Goal: Task Accomplishment & Management: Use online tool/utility

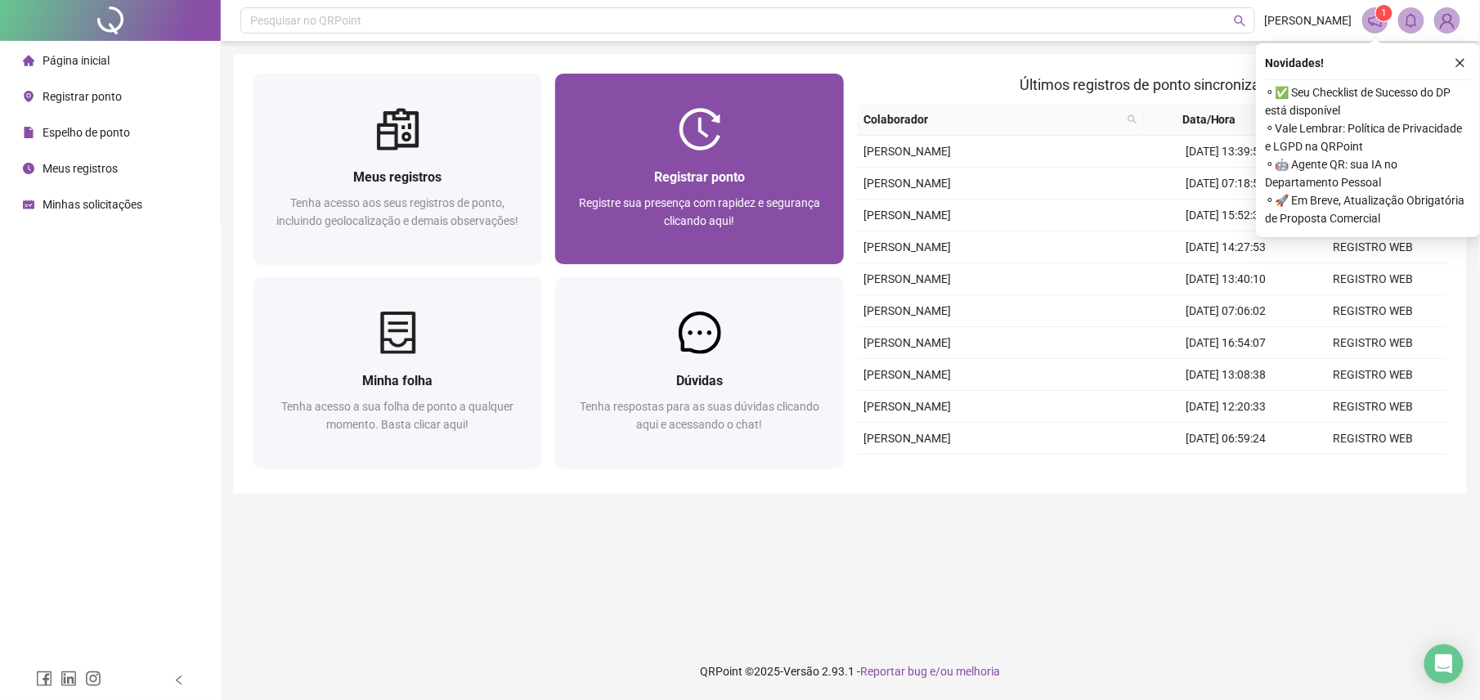
click at [694, 152] on div "Registrar ponto Registre sua presença com rapidez e segurança clicando aqui!" at bounding box center [699, 207] width 289 height 114
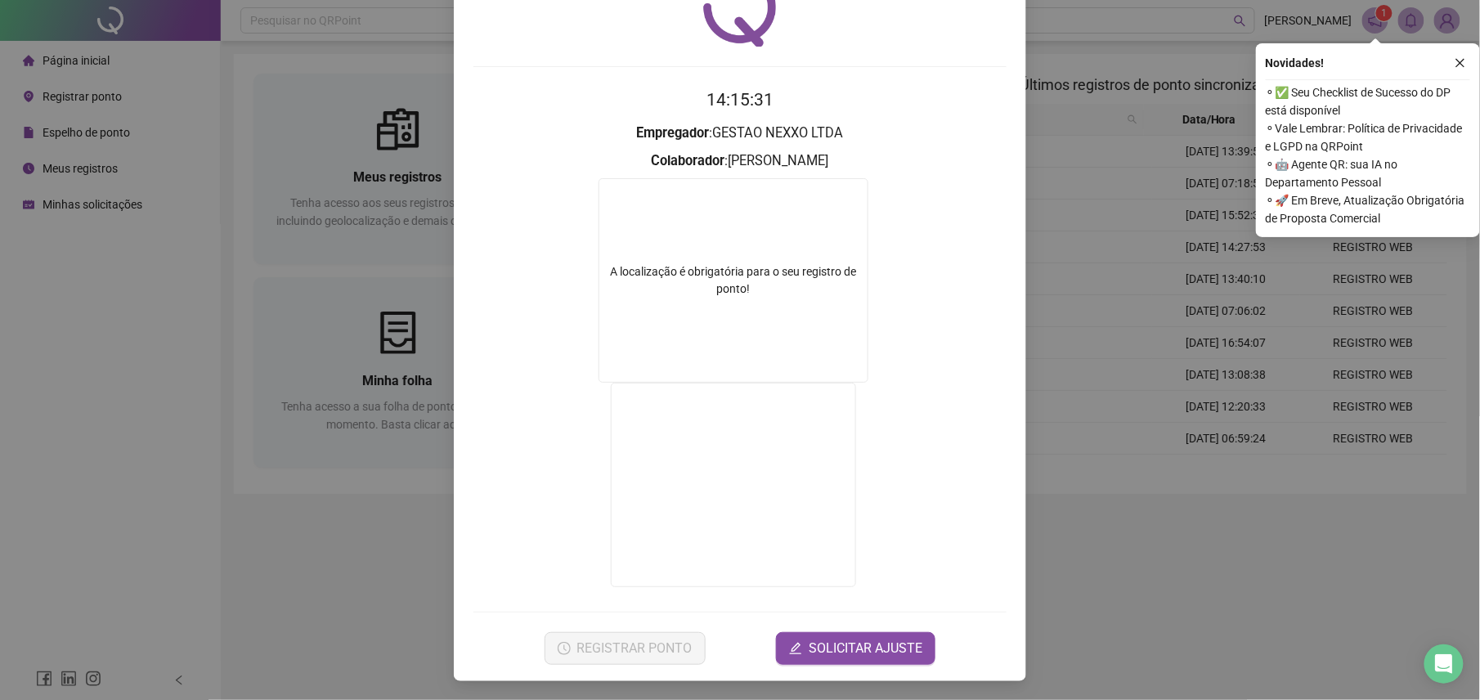
scroll to position [89, 0]
click at [232, 528] on div "Registro de ponto web 14:15:31 Empregador : GESTAO NEXXO LTDA Colaborador : [PE…" at bounding box center [740, 350] width 1480 height 700
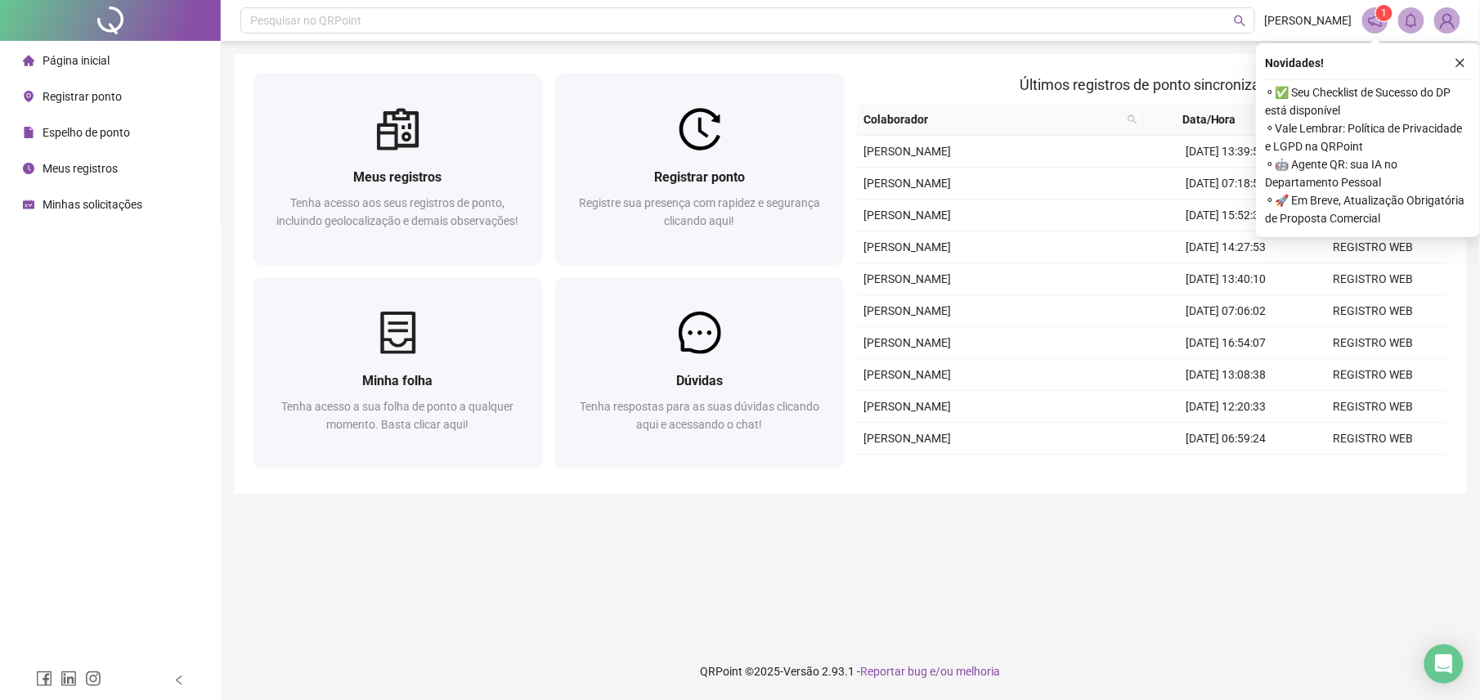
click at [543, 230] on div "Meus registros Tenha acesso aos seus registros de ponto, incluindo geolocalizaç…" at bounding box center [398, 172] width 302 height 197
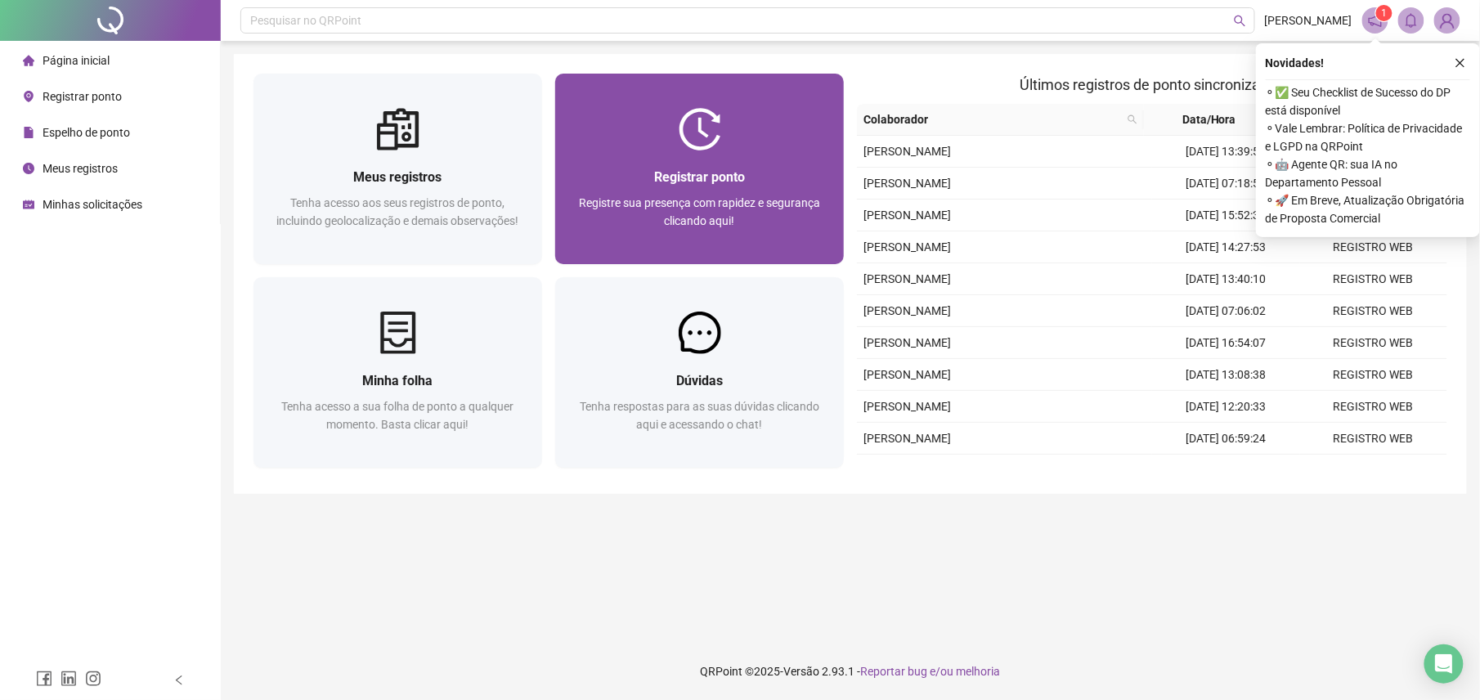
click at [561, 221] on div "Registrar ponto Registre sua presença com rapidez e segurança clicando aqui!" at bounding box center [699, 207] width 289 height 114
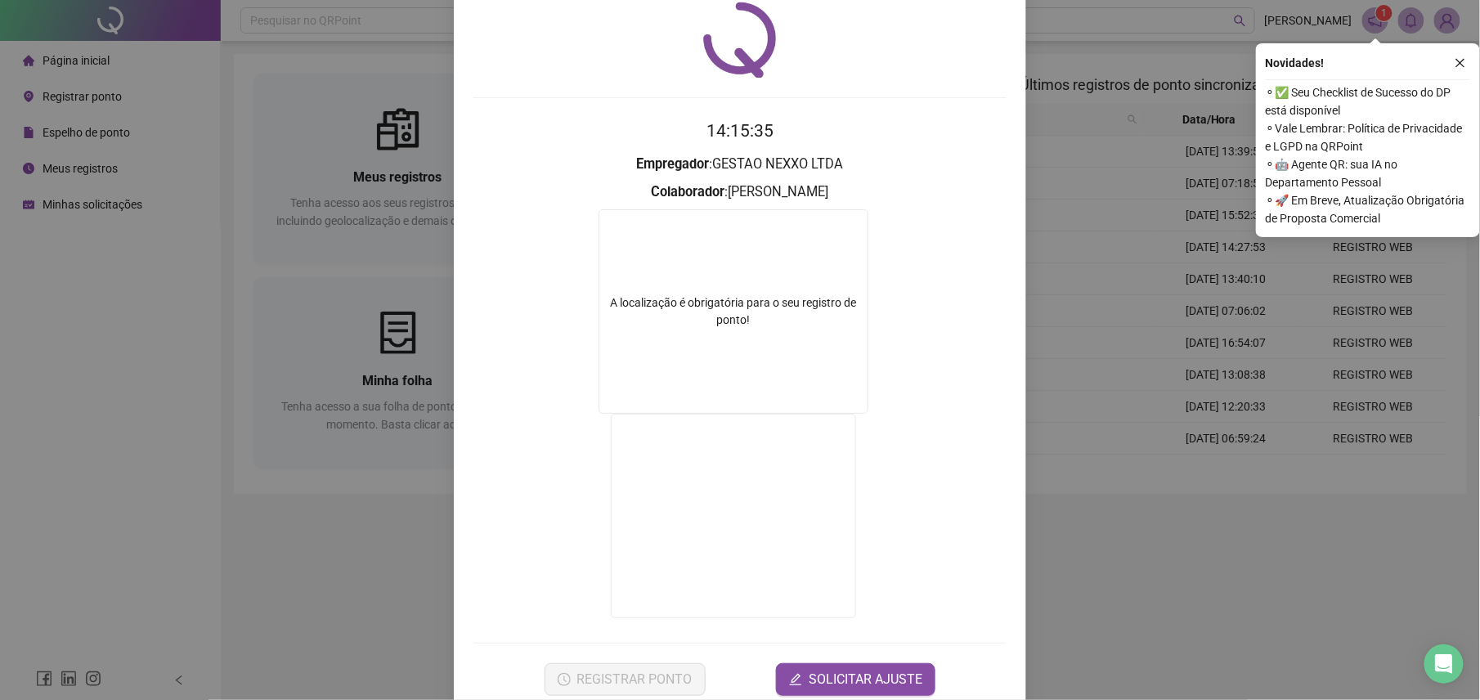
scroll to position [89, 0]
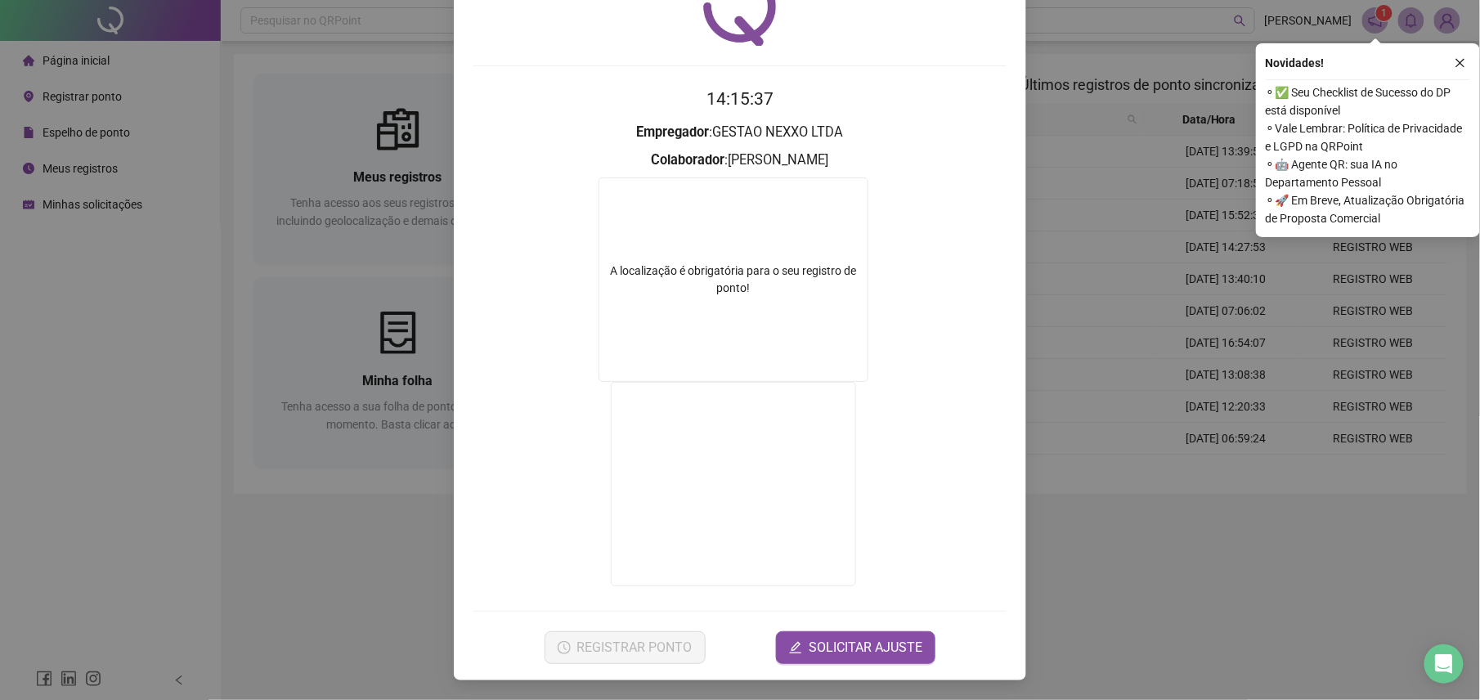
click at [1120, 594] on div "Registro de ponto web 14:15:37 Empregador : GESTAO NEXXO LTDA Colaborador : [PE…" at bounding box center [740, 350] width 1480 height 700
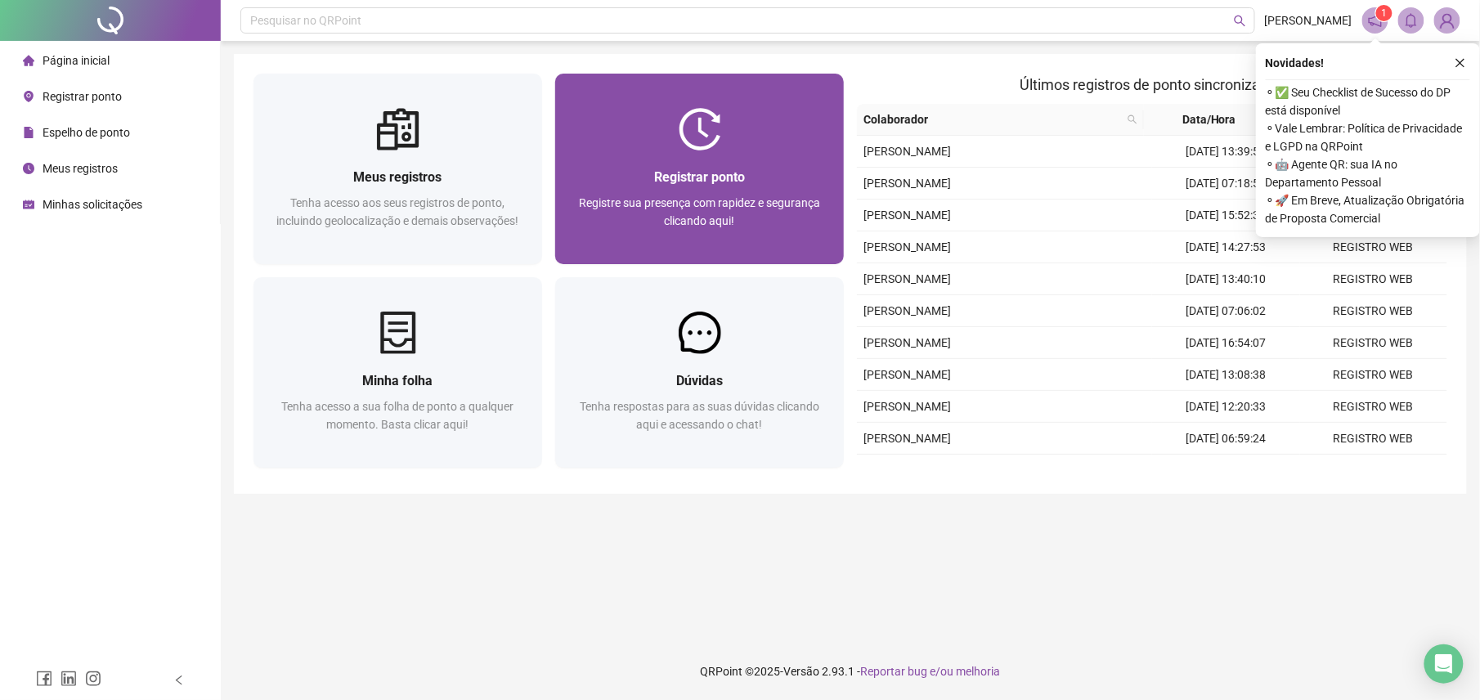
click at [841, 256] on div "Registrar ponto Registre sua presença com rapidez e segurança clicando aqui!" at bounding box center [699, 207] width 289 height 114
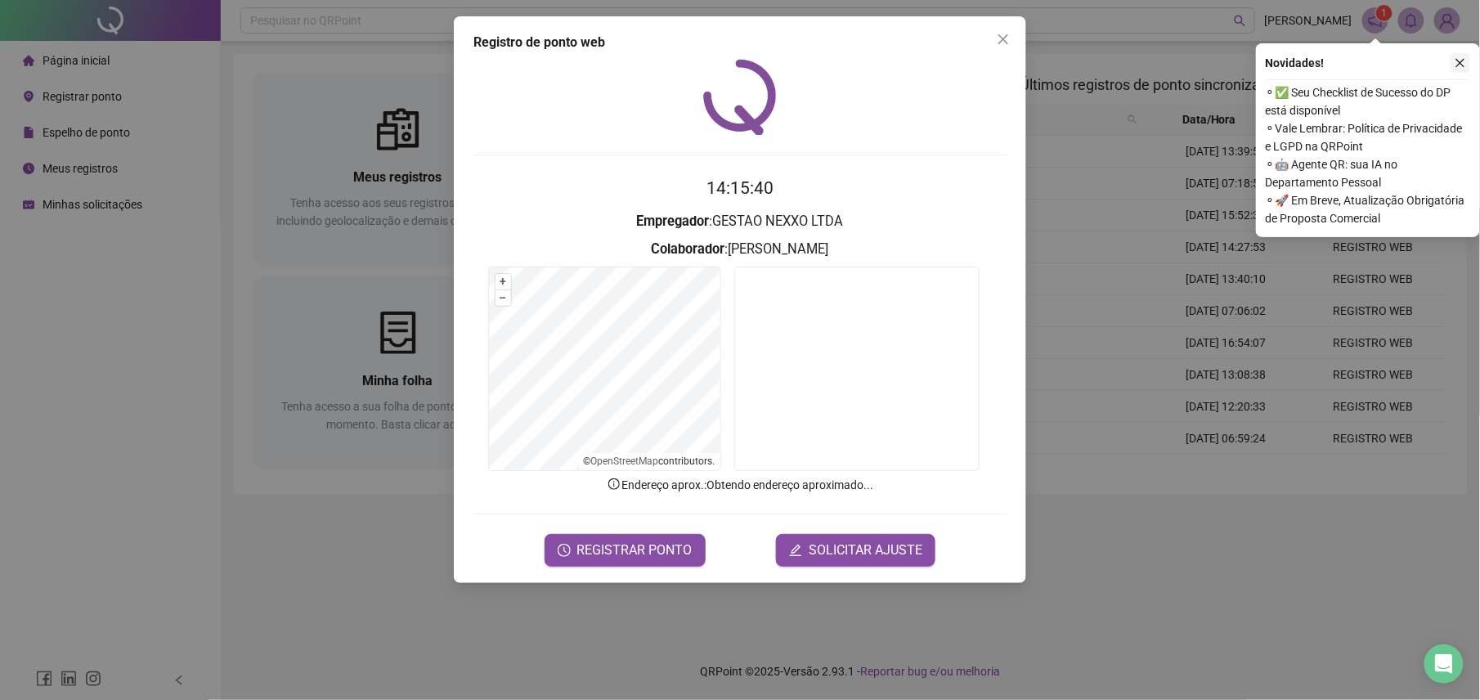
click at [1462, 57] on icon "close" at bounding box center [1460, 62] width 11 height 11
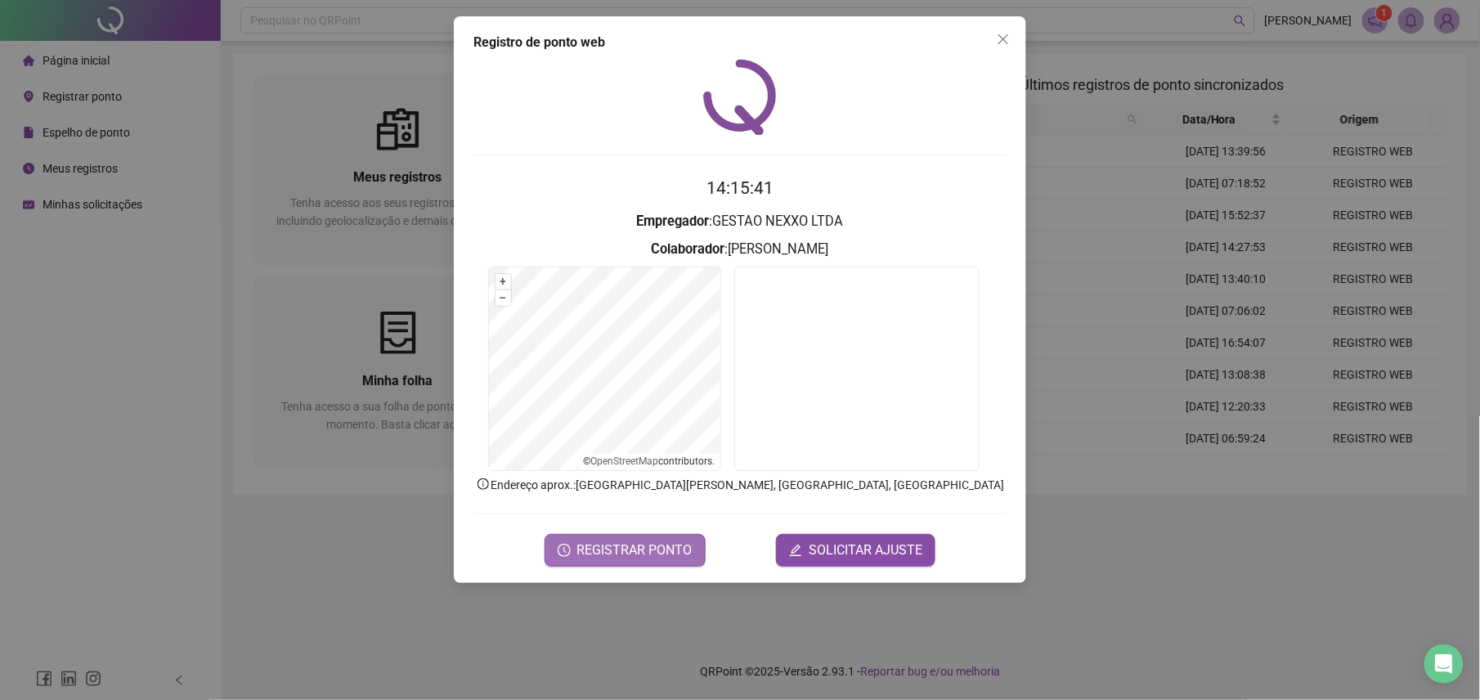
click at [586, 546] on span "REGISTRAR PONTO" at bounding box center [634, 551] width 115 height 20
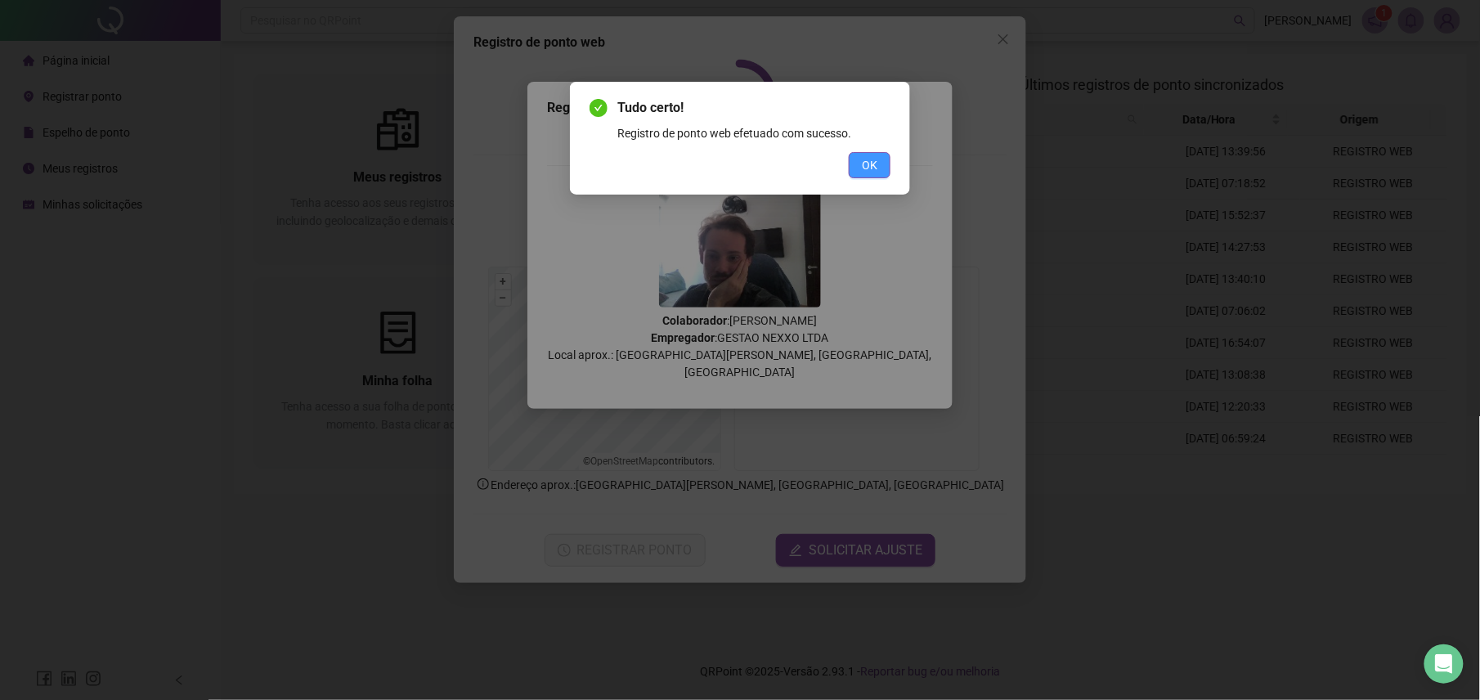
click at [874, 168] on span "OK" at bounding box center [870, 165] width 16 height 18
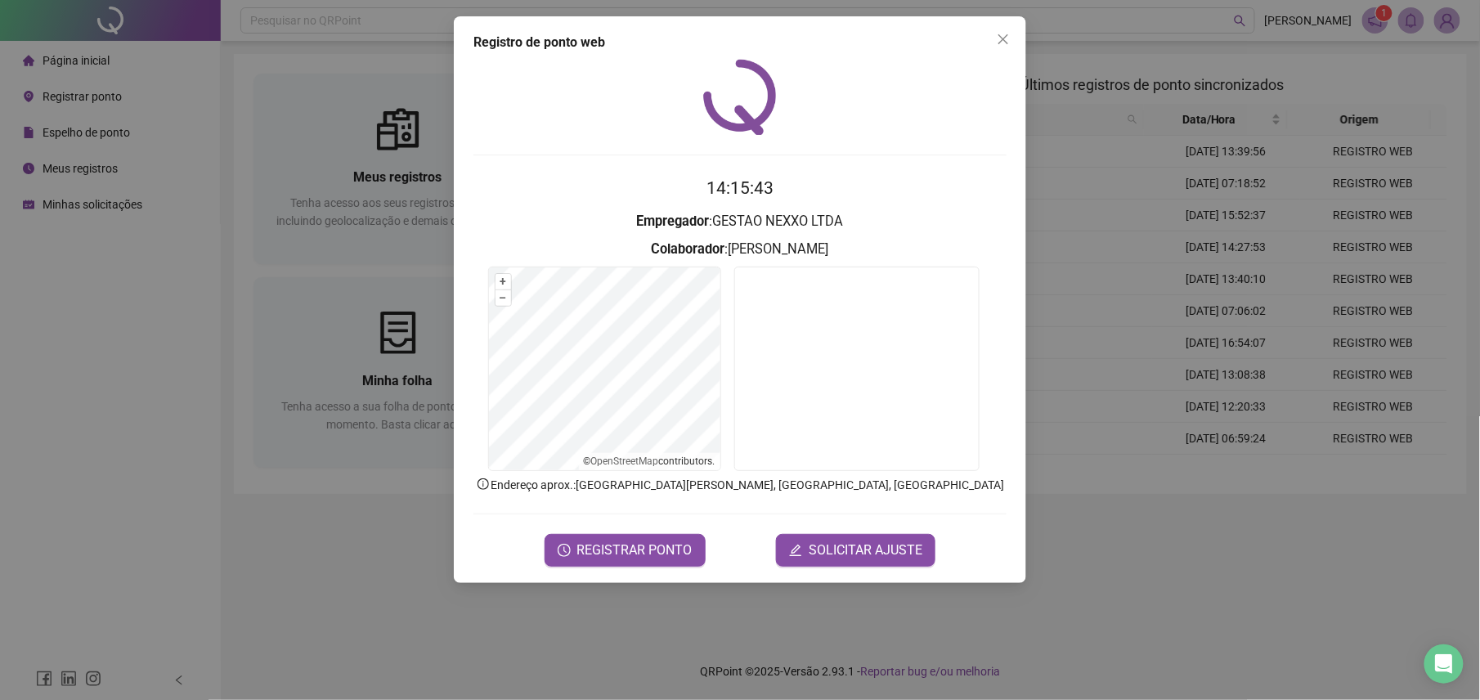
drag, startPoint x: 1008, startPoint y: 36, endPoint x: 1025, endPoint y: 34, distance: 17.4
click at [1009, 36] on icon "close" at bounding box center [1003, 39] width 13 height 13
